Goal: Task Accomplishment & Management: Manage account settings

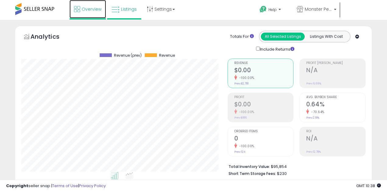
click at [76, 7] on icon at bounding box center [77, 9] width 6 height 6
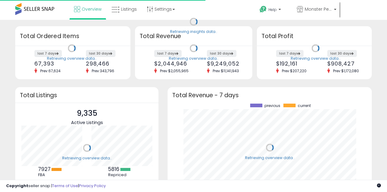
scroll to position [85, 192]
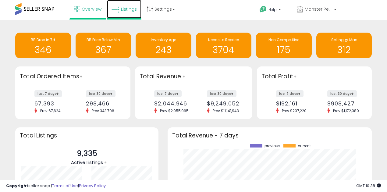
click at [120, 8] on link "Listings" at bounding box center [124, 9] width 34 height 18
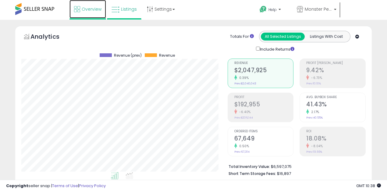
click at [86, 9] on span "Overview" at bounding box center [92, 9] width 20 height 6
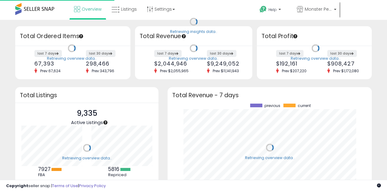
scroll to position [85, 192]
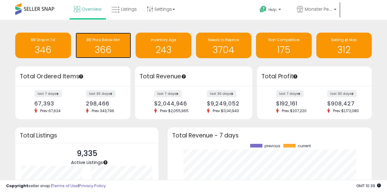
click at [101, 46] on h1 "366" at bounding box center [104, 50] width 50 height 10
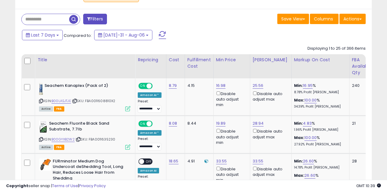
scroll to position [244, 0]
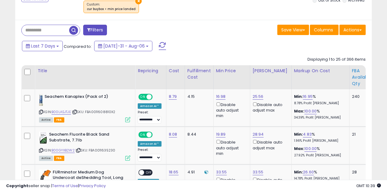
click at [352, 76] on div "FBA Available Qty" at bounding box center [362, 77] width 20 height 19
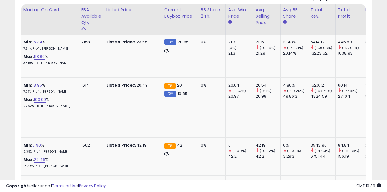
scroll to position [0, 0]
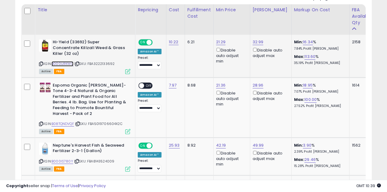
click at [63, 64] on link "B000IJRKWO" at bounding box center [62, 63] width 22 height 5
click at [218, 41] on link "21.29" at bounding box center [221, 42] width 10 height 6
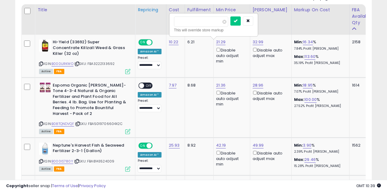
drag, startPoint x: 196, startPoint y: 20, endPoint x: 157, endPoint y: 20, distance: 39.6
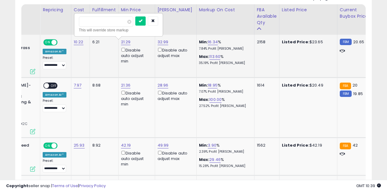
click at [98, 18] on input "*****" at bounding box center [106, 21] width 54 height 10
drag, startPoint x: 95, startPoint y: 20, endPoint x: 65, endPoint y: 19, distance: 30.5
type input "*"
type input "*****"
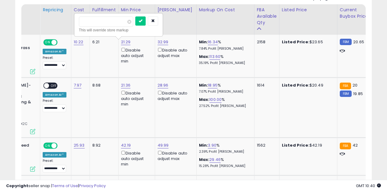
click button "submit" at bounding box center [140, 20] width 10 height 9
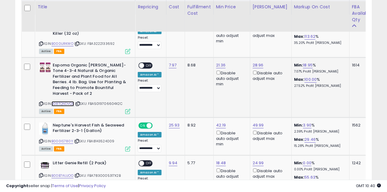
click at [64, 102] on link "B08TQNDVQF" at bounding box center [62, 103] width 23 height 5
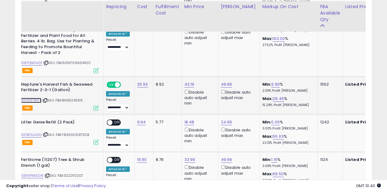
click at [31, 98] on link "B000IS780Y" at bounding box center [31, 100] width 22 height 5
